Goal: Task Accomplishment & Management: Use online tool/utility

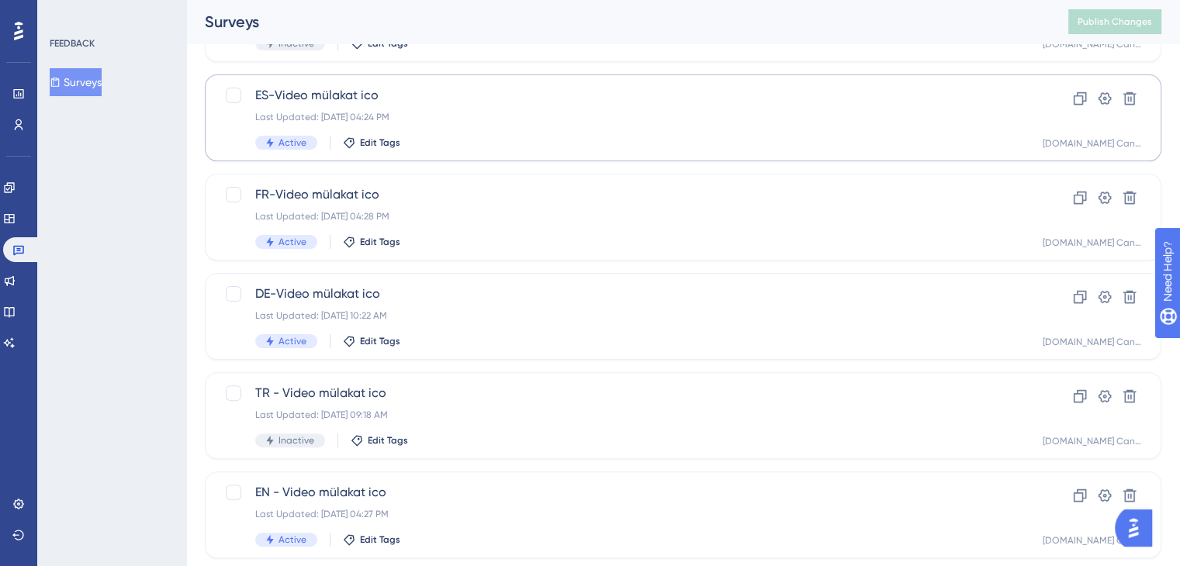
scroll to position [388, 0]
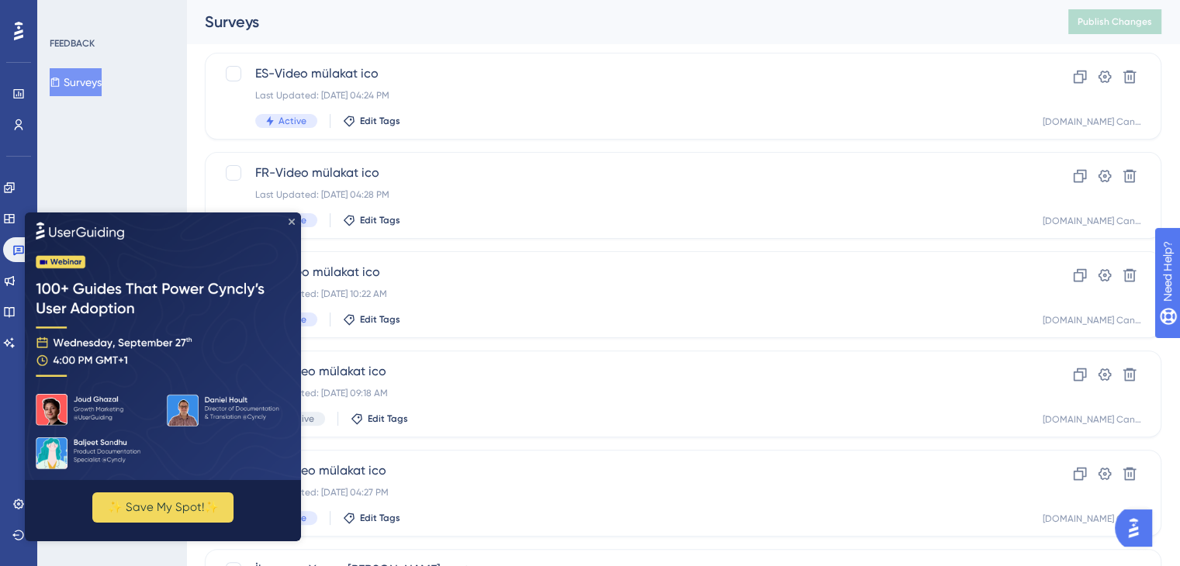
click at [292, 223] on icon "Close Preview" at bounding box center [292, 222] width 6 height 6
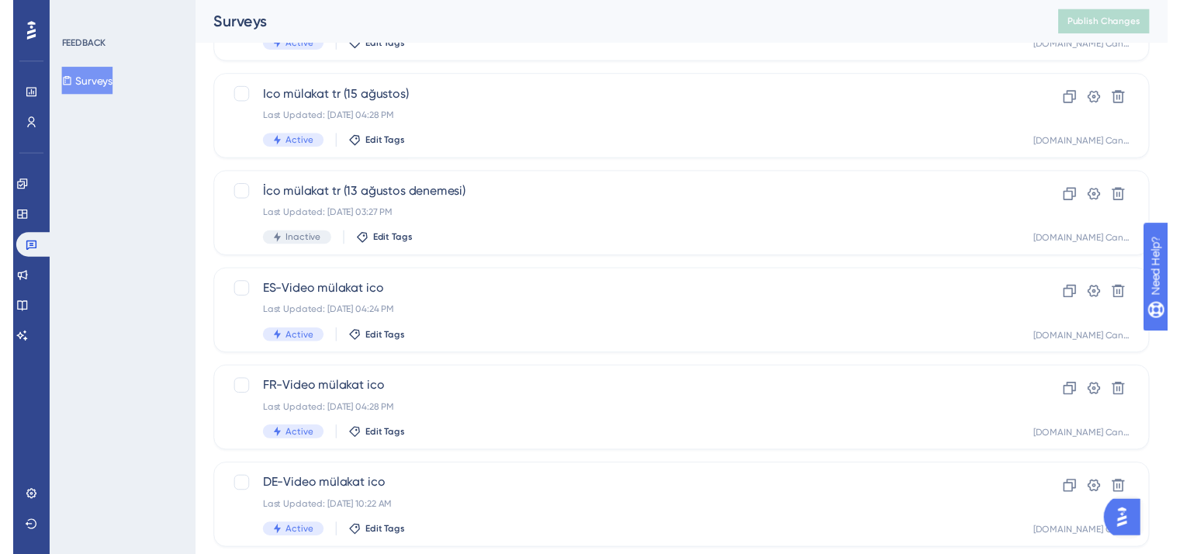
scroll to position [0, 0]
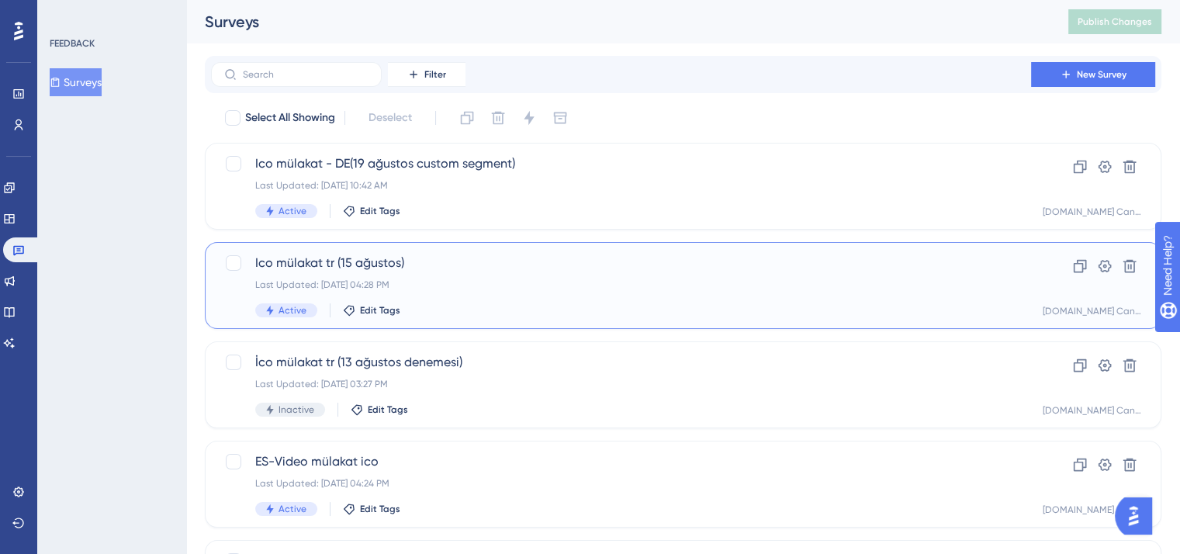
click at [556, 283] on div "Last Updated: [DATE] 04:28 PM" at bounding box center [621, 284] width 732 height 12
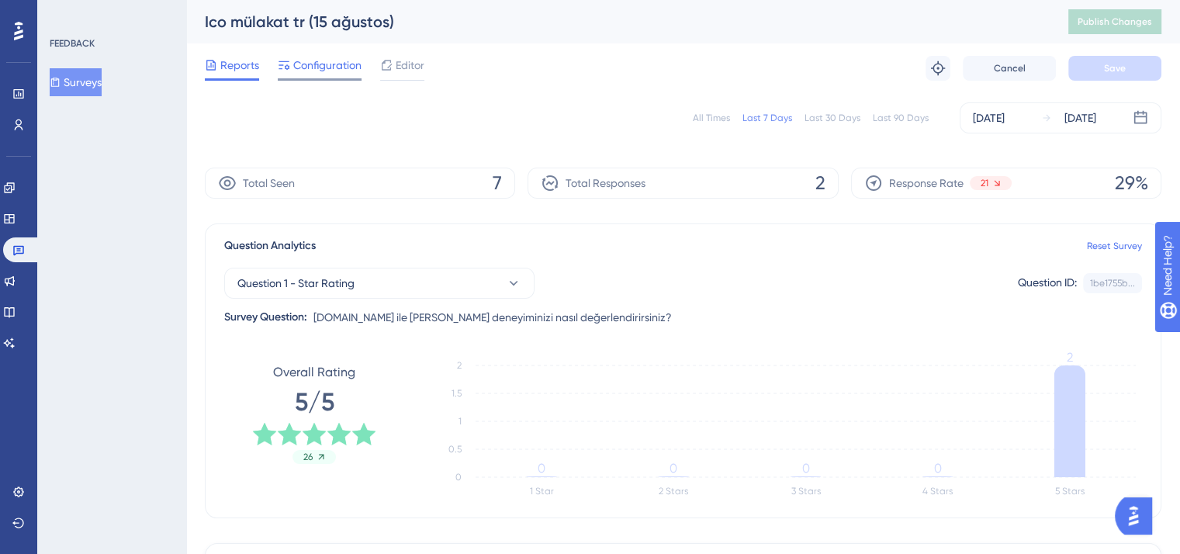
click at [332, 64] on span "Configuration" at bounding box center [327, 65] width 68 height 19
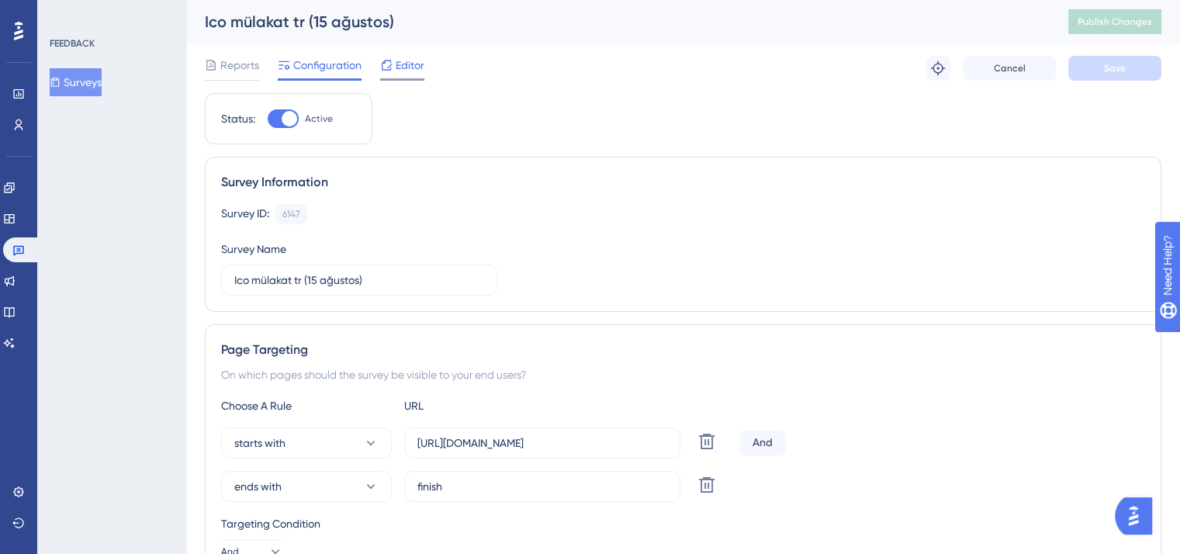
click at [396, 57] on span "Editor" at bounding box center [410, 65] width 29 height 19
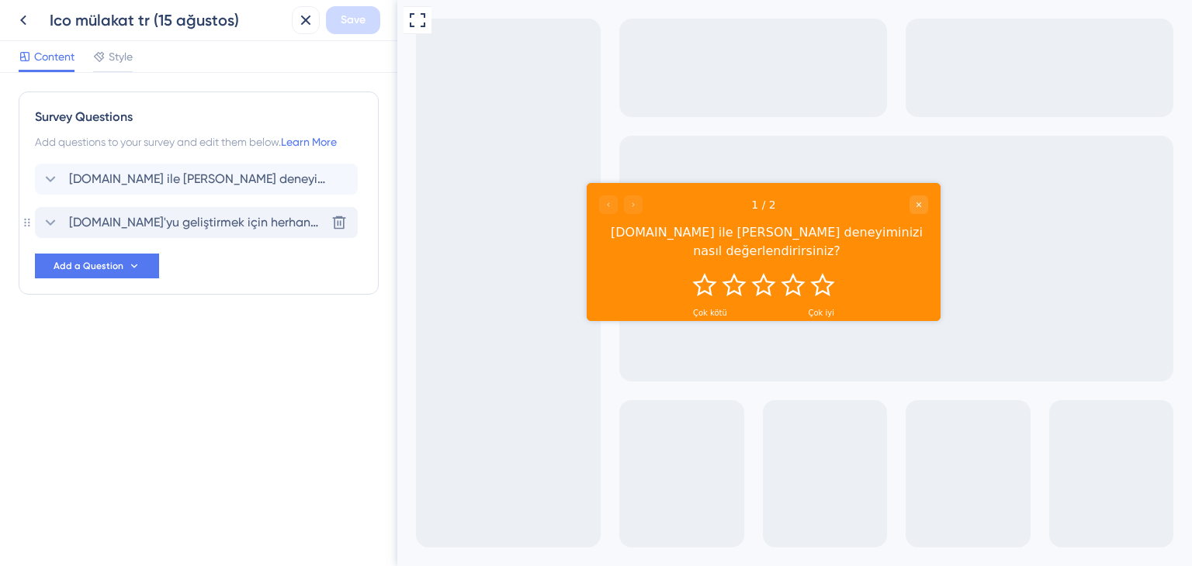
click at [48, 225] on icon at bounding box center [50, 222] width 19 height 19
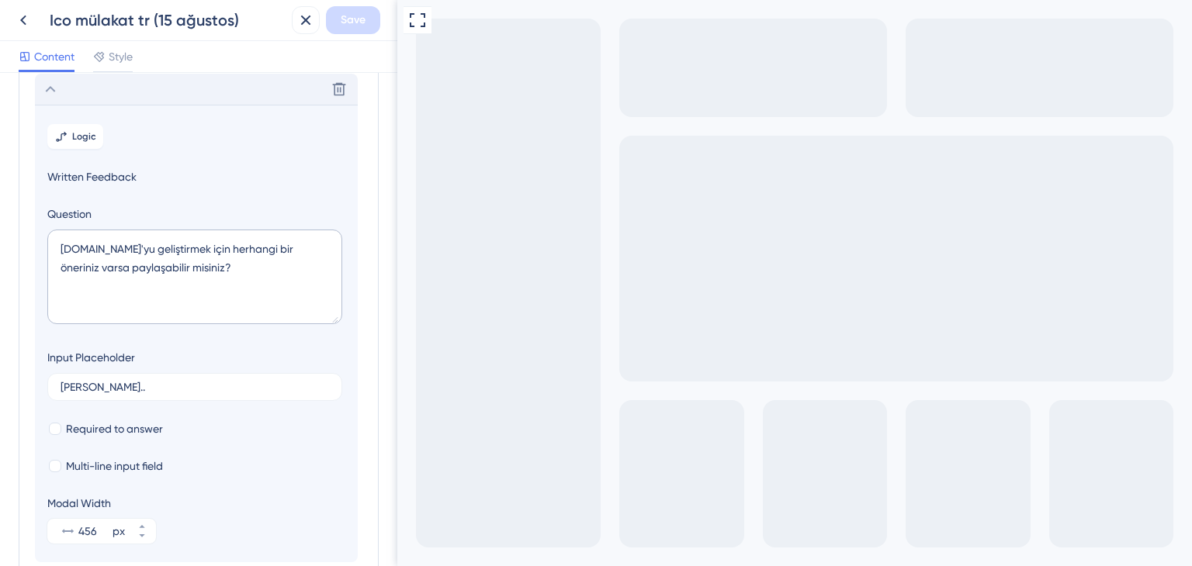
scroll to position [133, 0]
click at [46, 95] on icon at bounding box center [50, 89] width 19 height 19
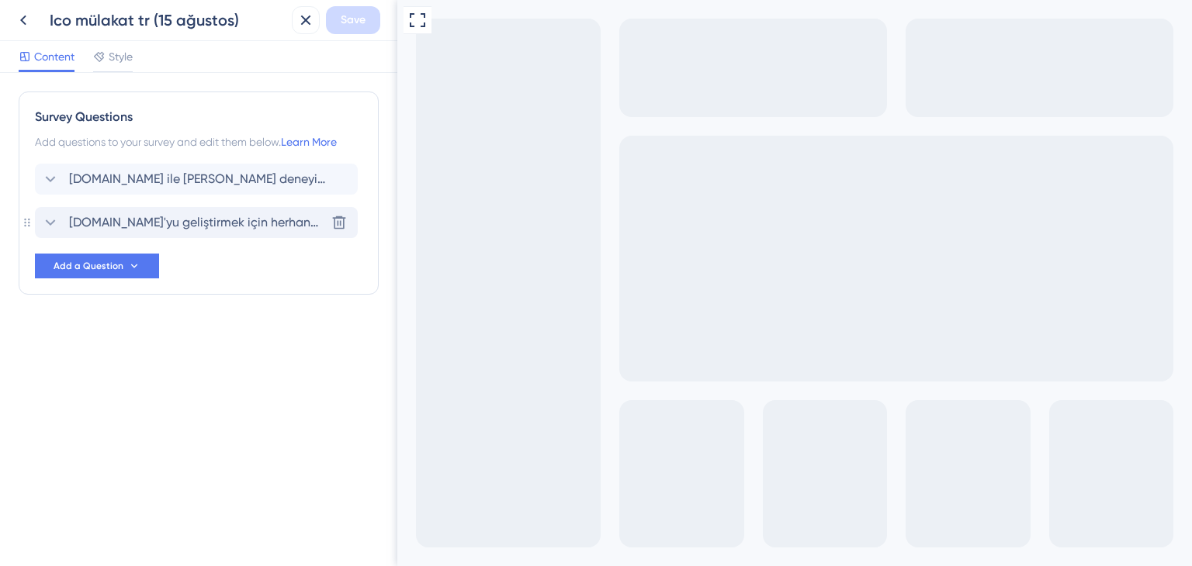
scroll to position [0, 0]
